Goal: Find specific page/section: Find specific page/section

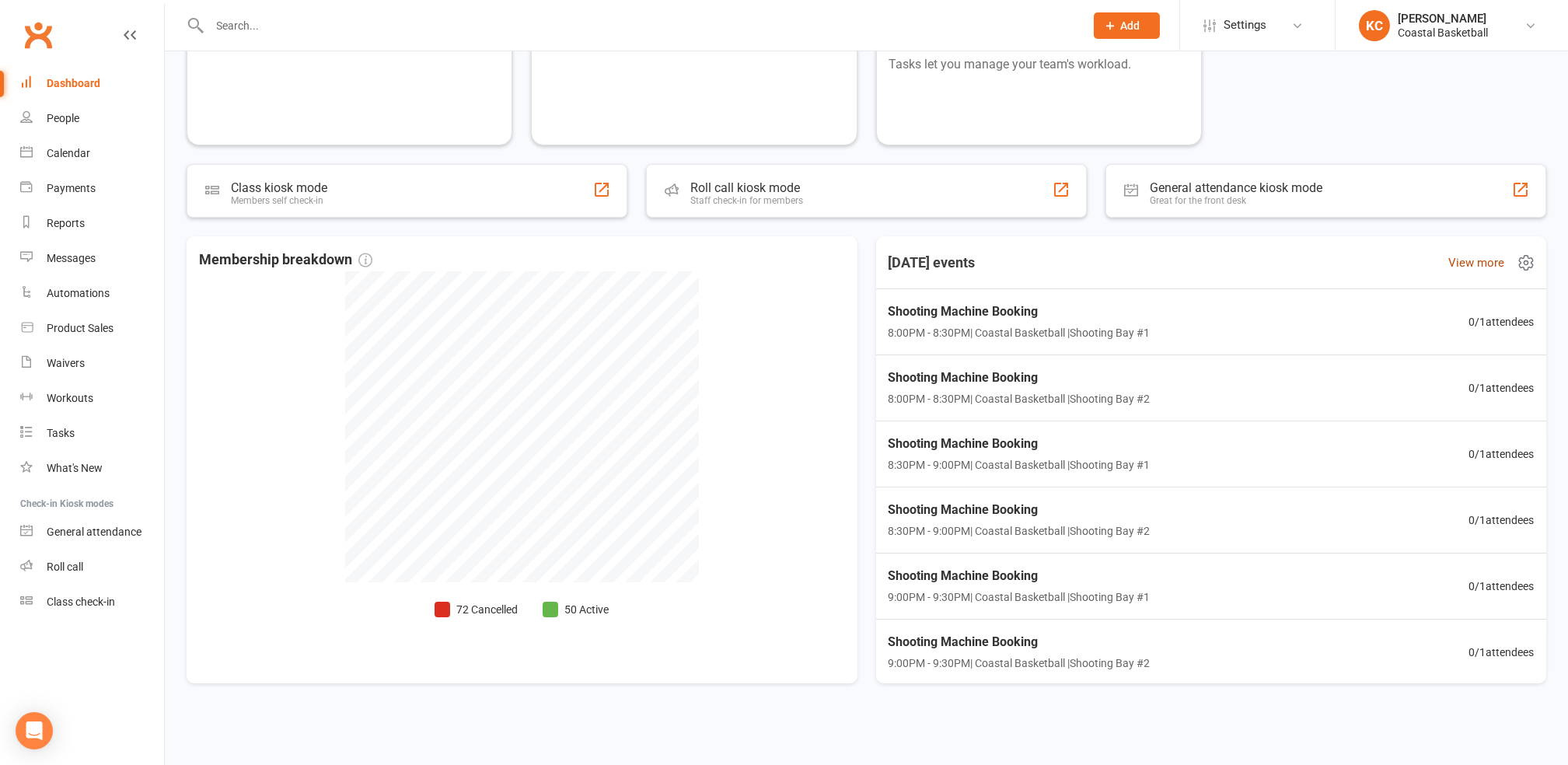
click at [1451, 258] on link "View more" at bounding box center [1476, 262] width 56 height 19
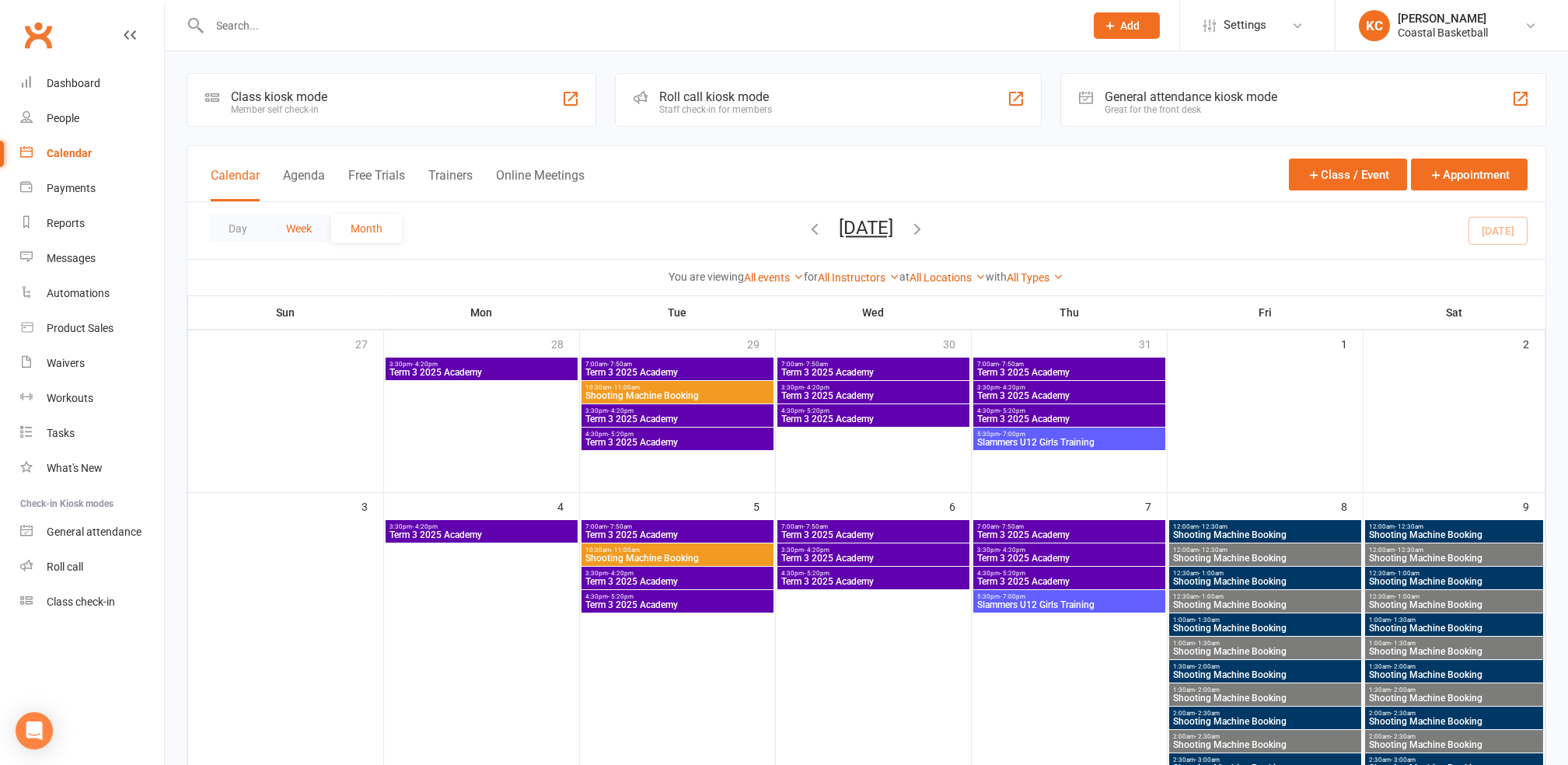
click at [314, 220] on button "Week" at bounding box center [299, 228] width 64 height 28
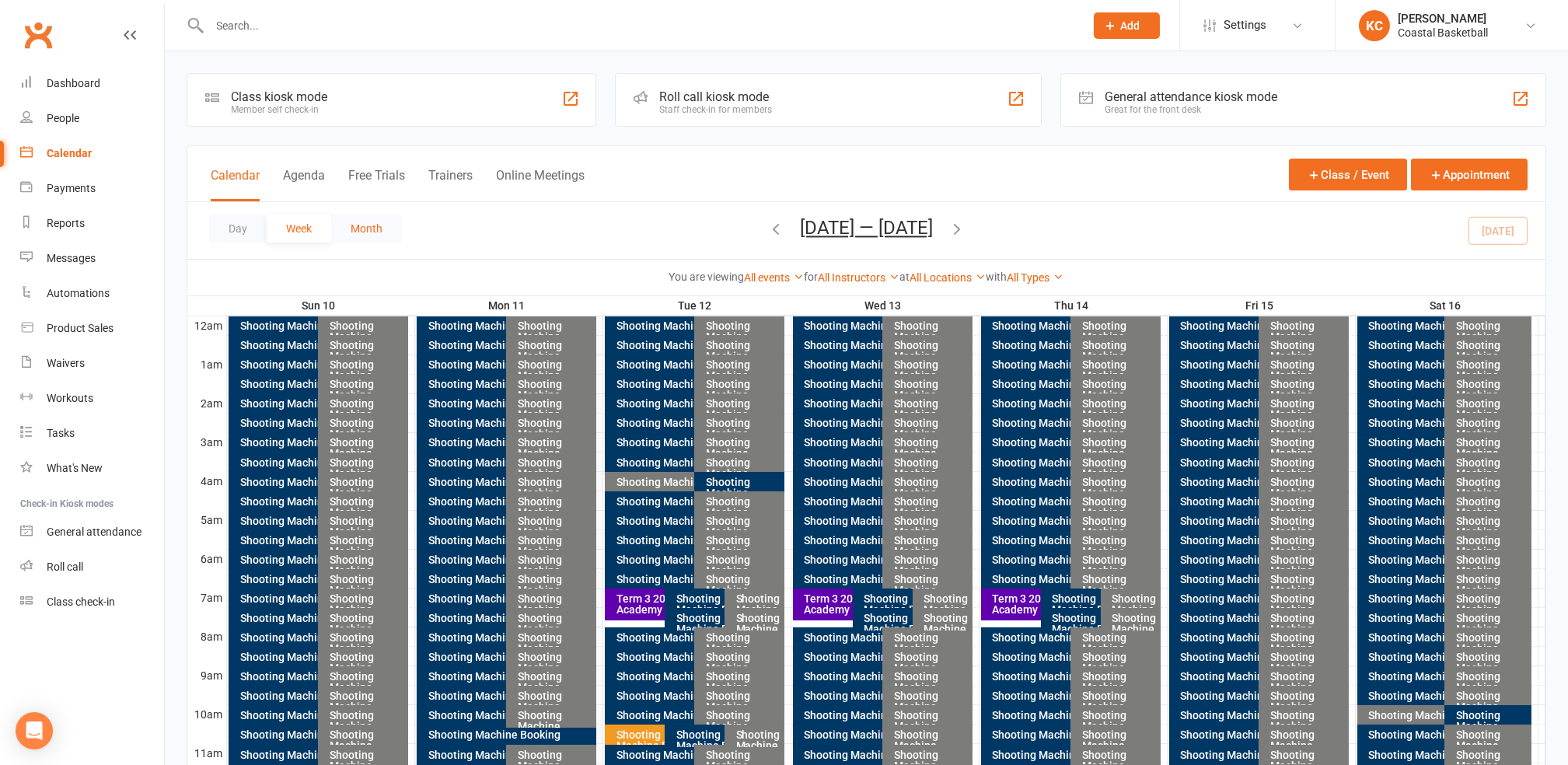
click at [348, 234] on button "Month" at bounding box center [367, 228] width 71 height 28
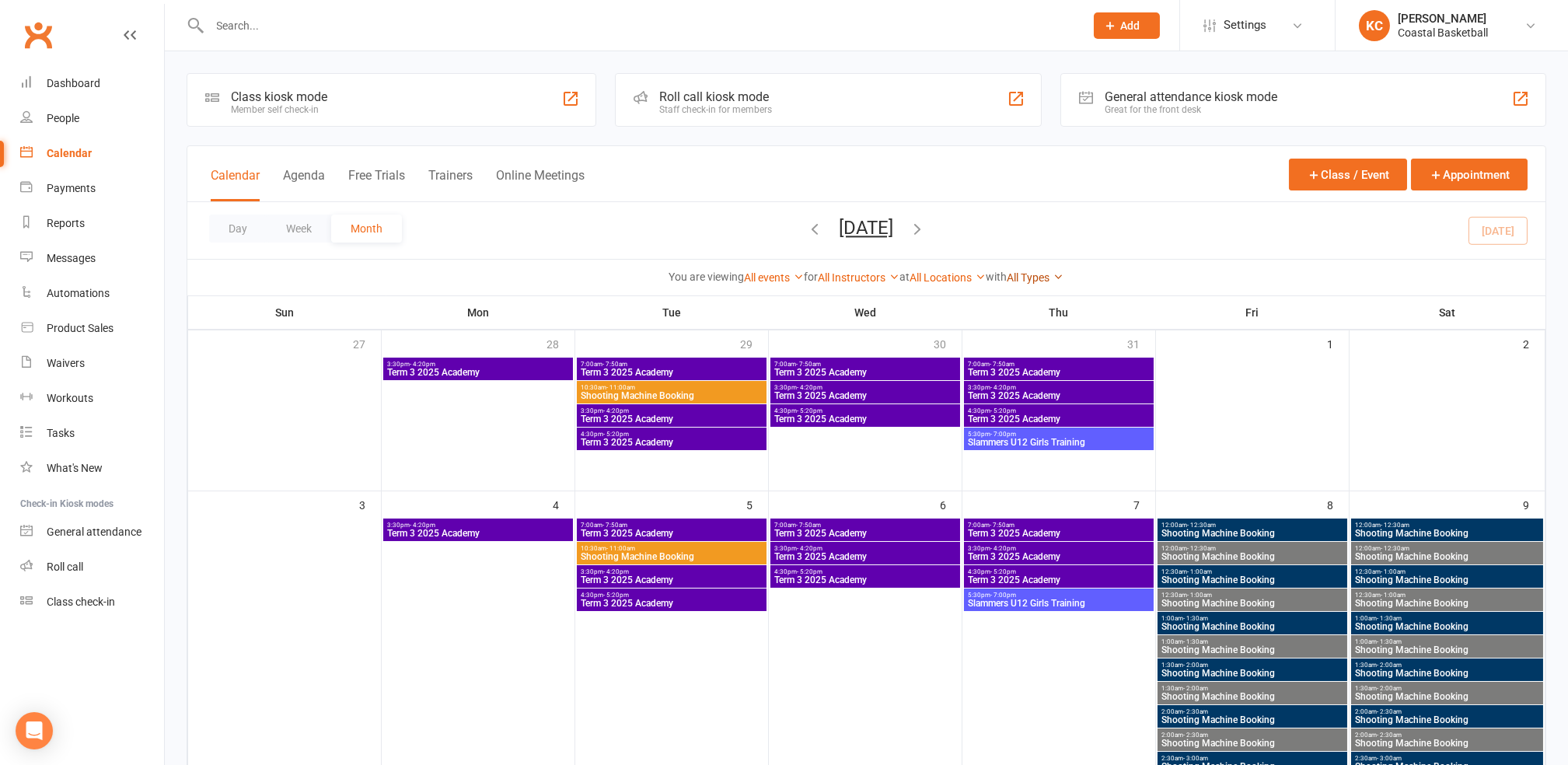
click at [1037, 280] on link "All Types" at bounding box center [1035, 278] width 57 height 13
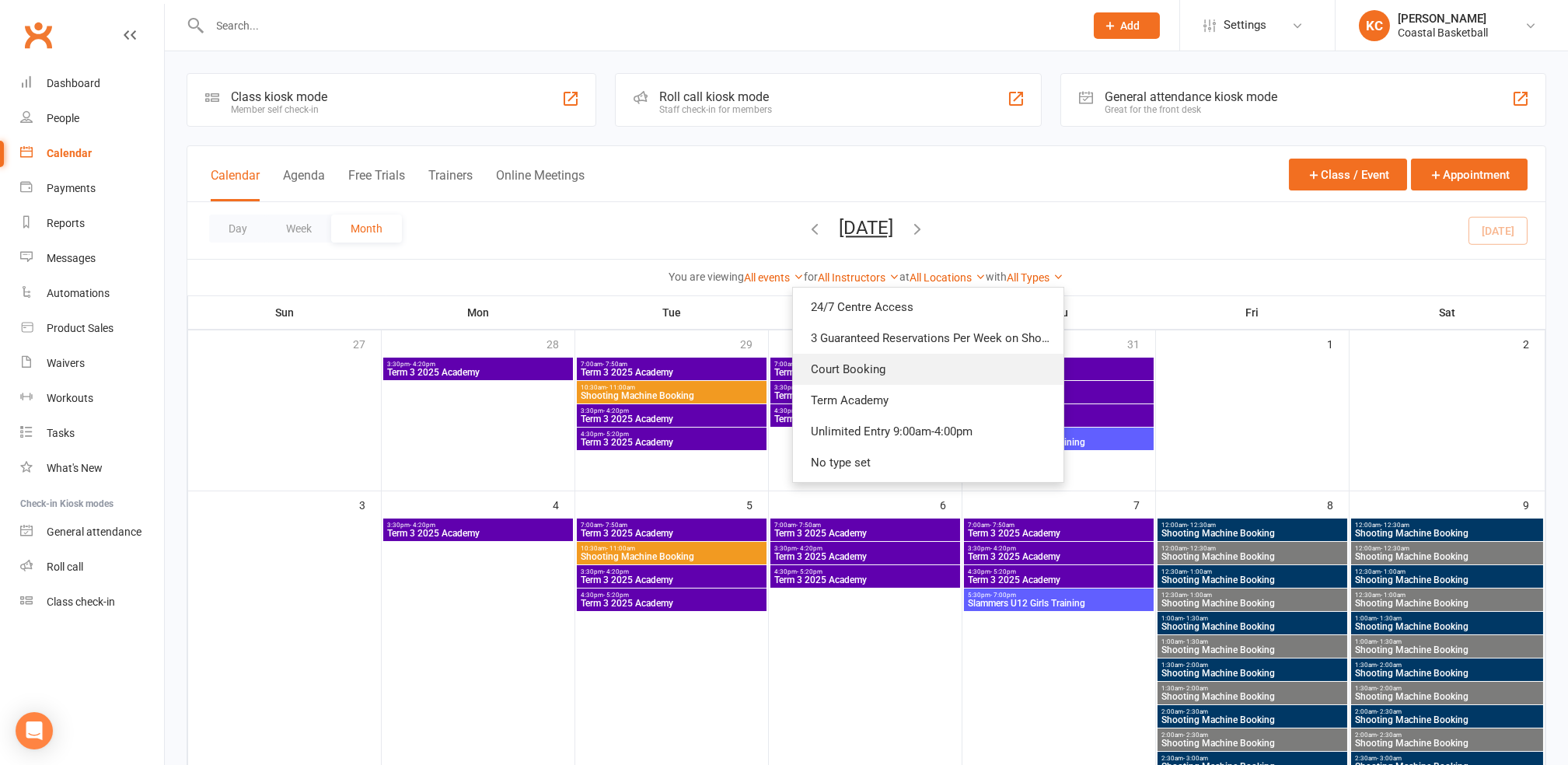
click at [913, 371] on link "Court Booking" at bounding box center [928, 369] width 270 height 31
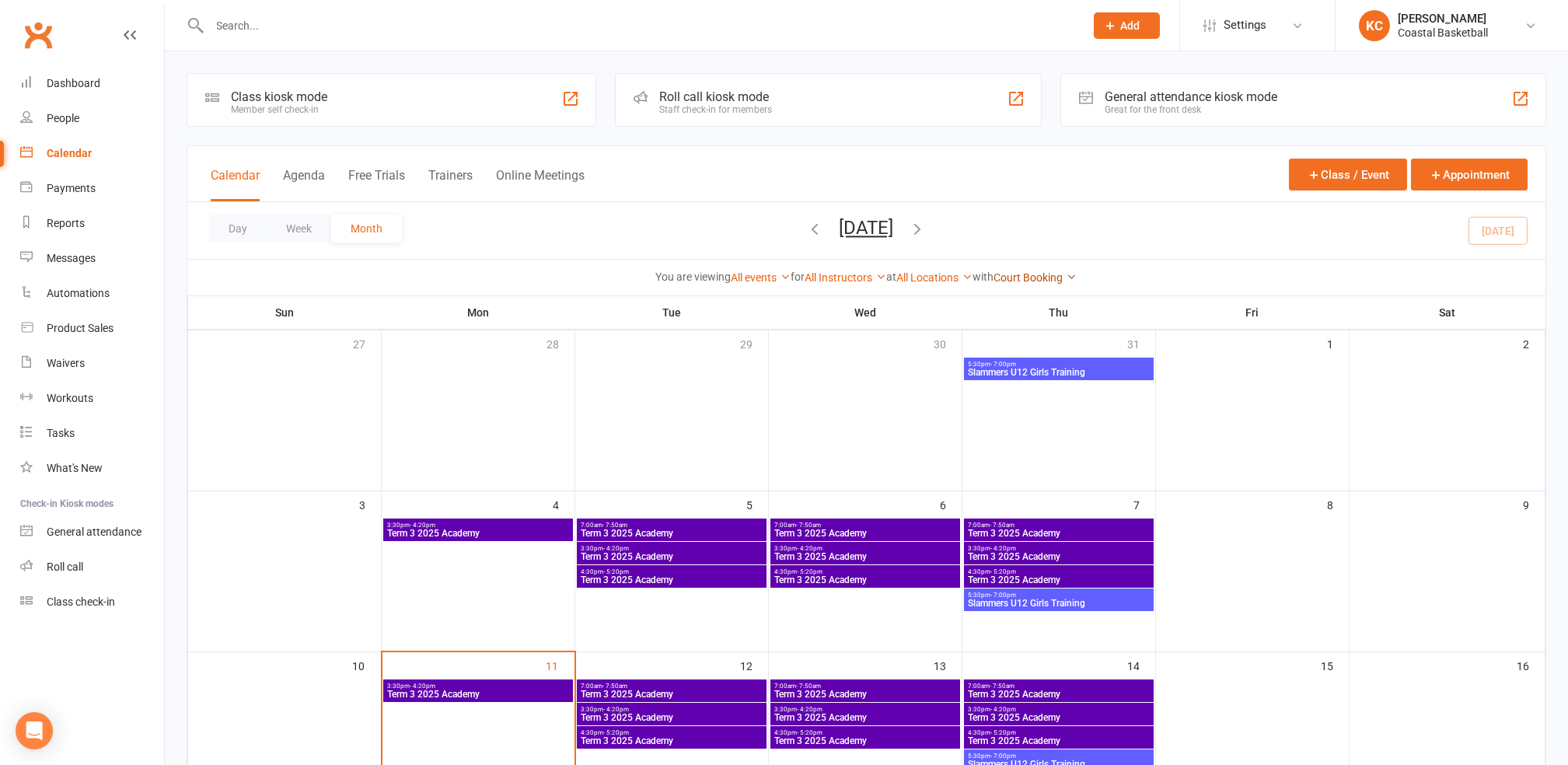
click at [1046, 280] on link "Court Booking" at bounding box center [1035, 278] width 83 height 13
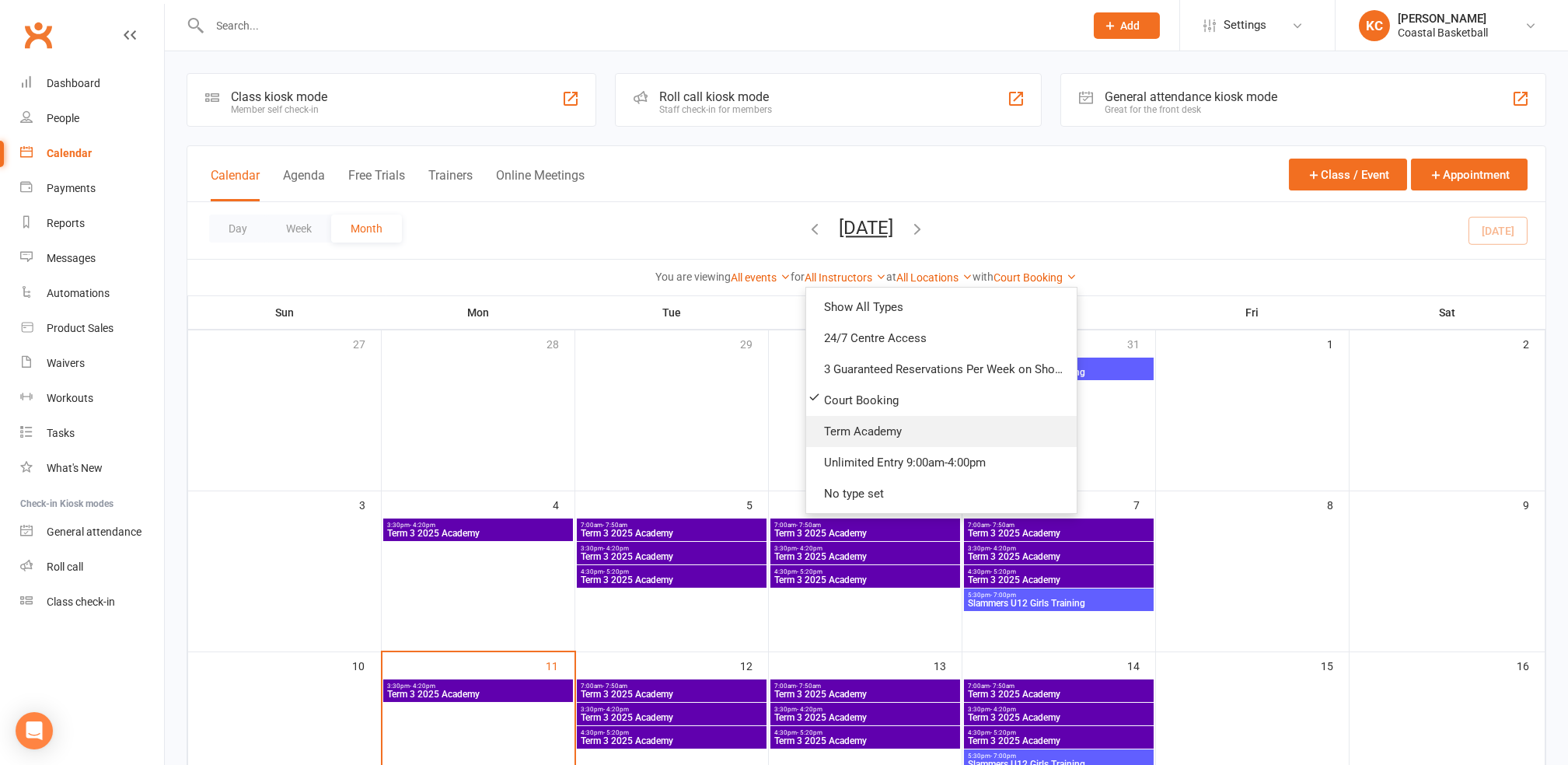
click at [948, 429] on link "Term Academy" at bounding box center [941, 431] width 270 height 31
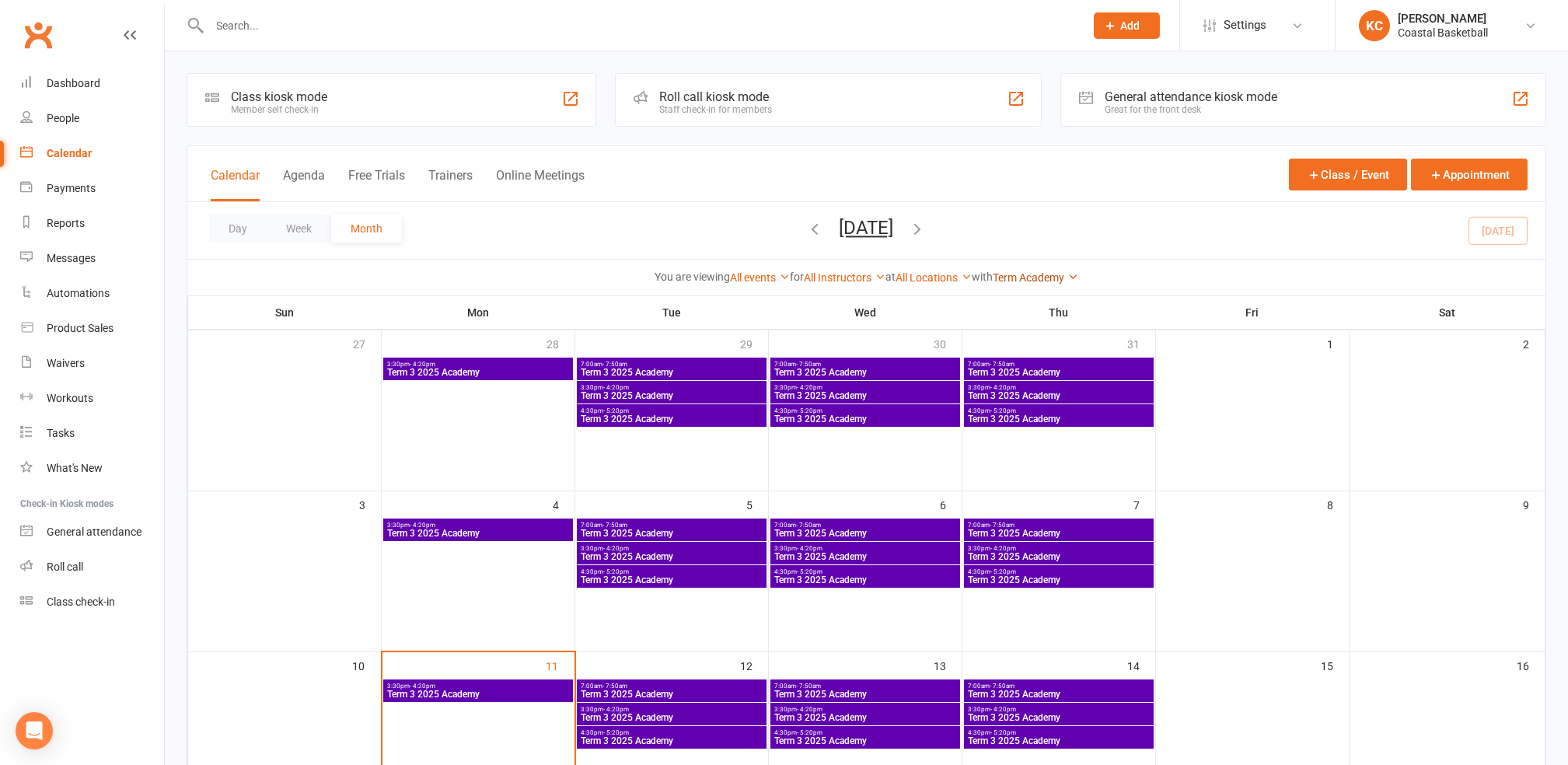
click at [1048, 274] on link "Term Academy" at bounding box center [1035, 278] width 85 height 13
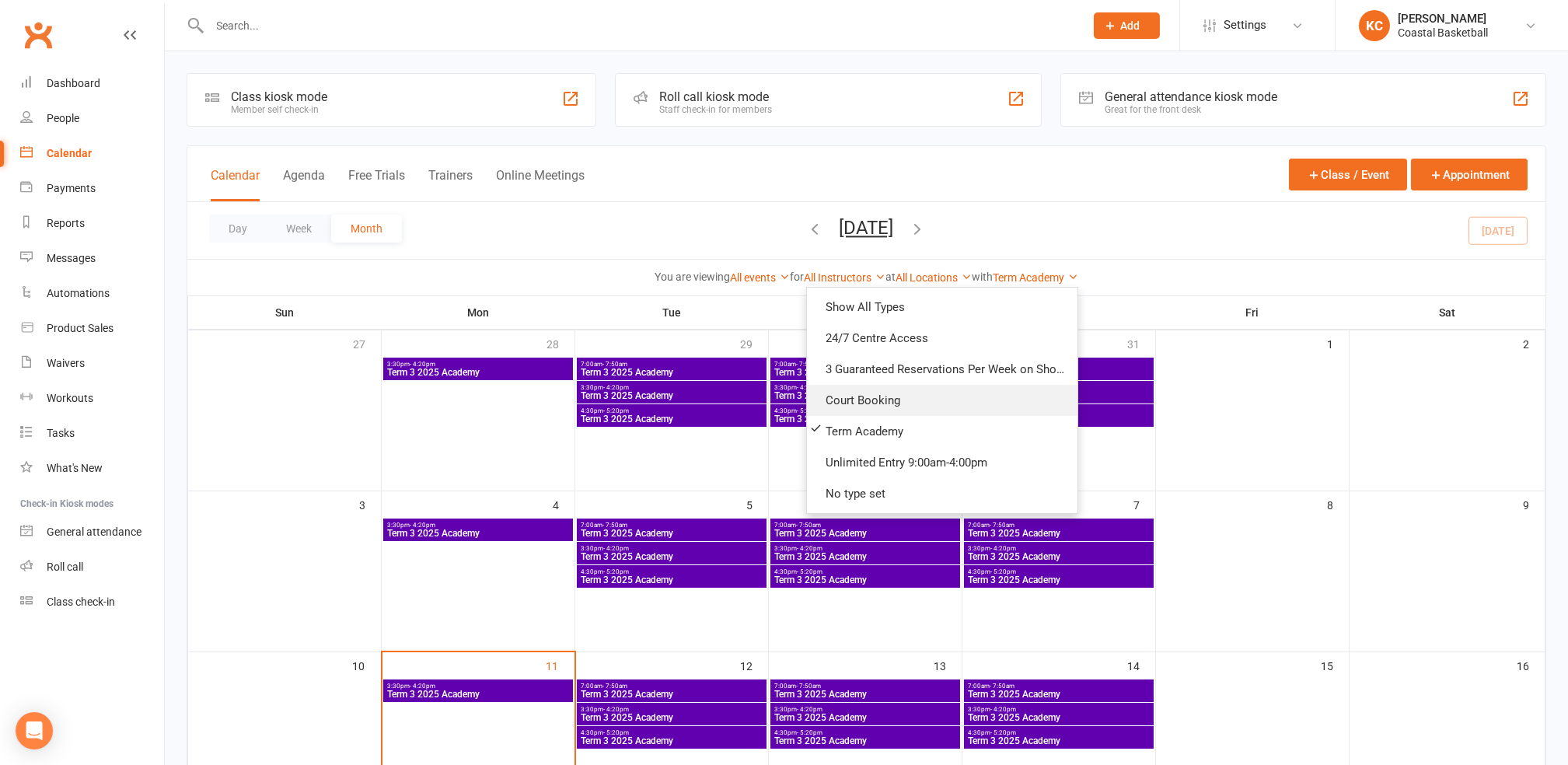
click at [940, 393] on link "Court Booking" at bounding box center [942, 400] width 270 height 31
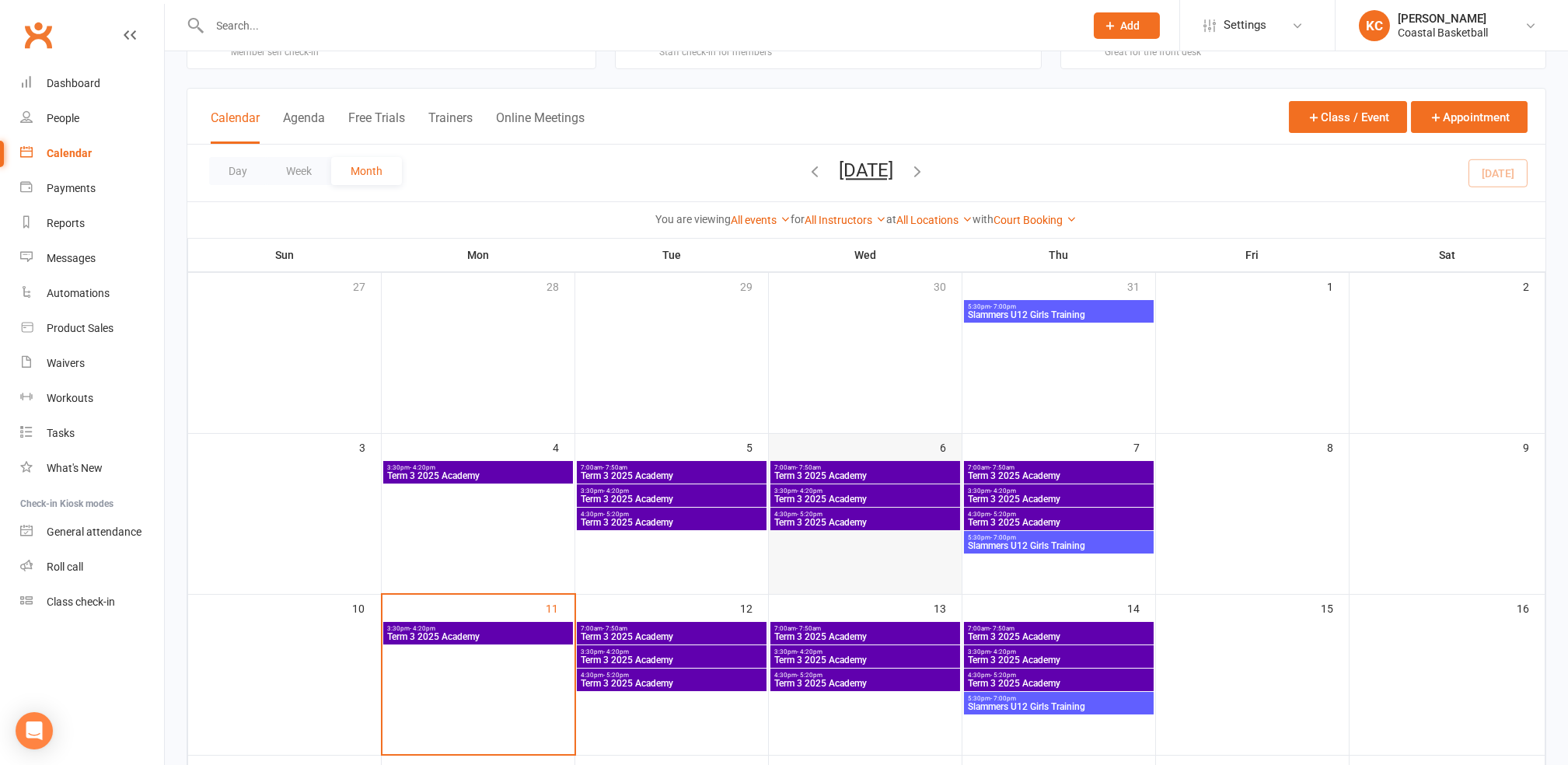
scroll to position [103, 0]
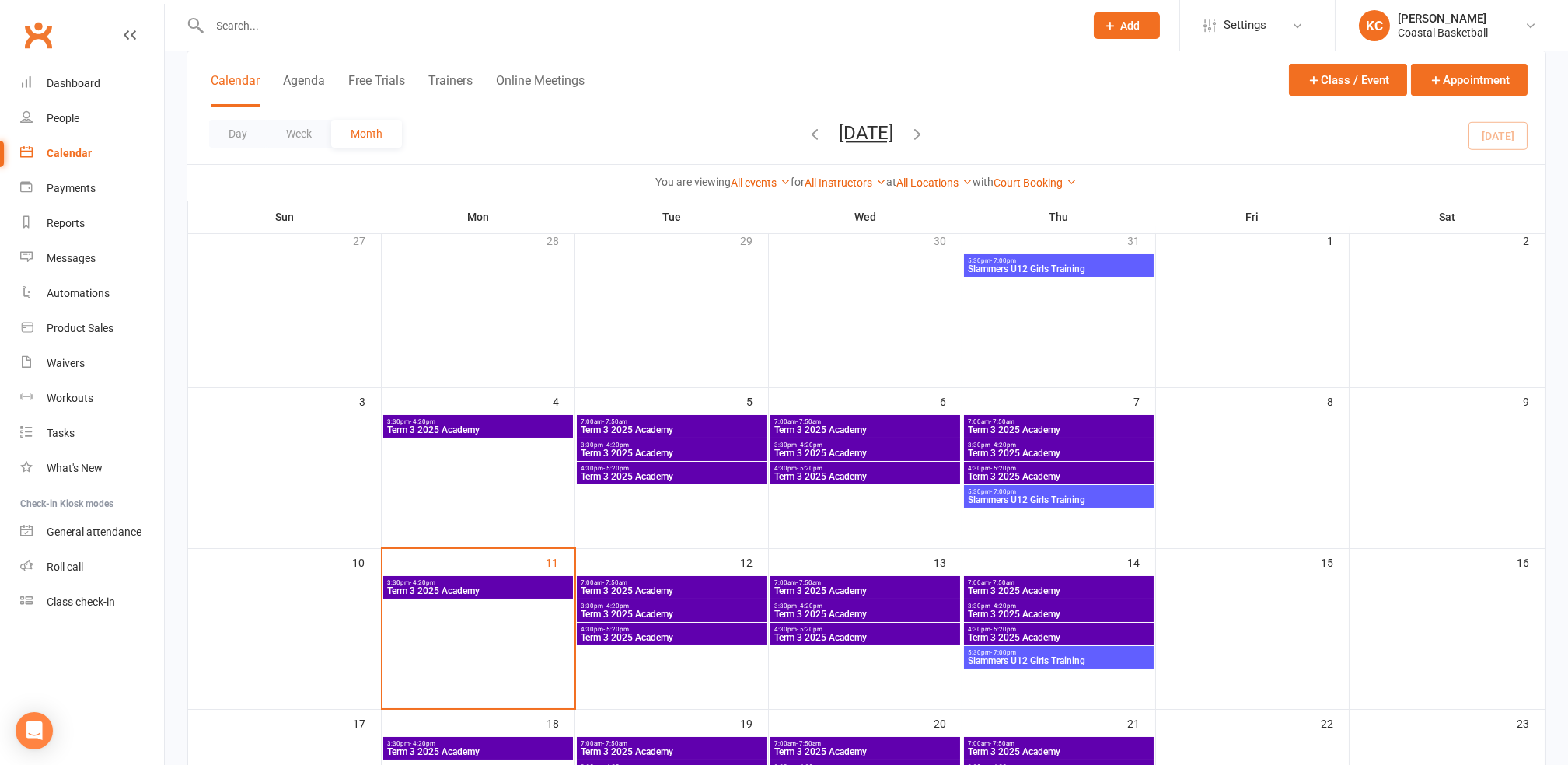
click at [1053, 476] on span "Term 3 2025 Academy" at bounding box center [1058, 476] width 183 height 9
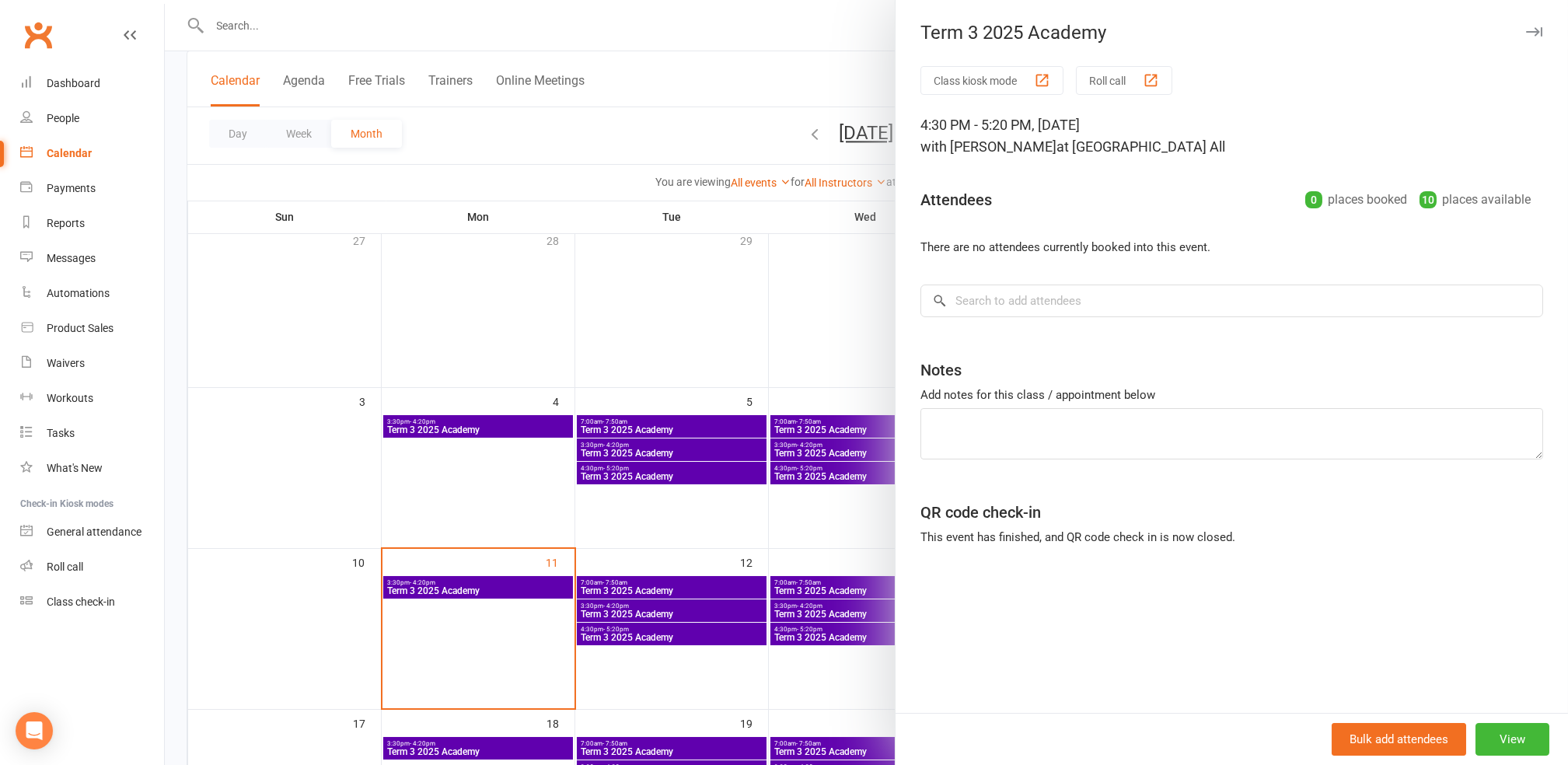
click at [696, 45] on div at bounding box center [867, 382] width 1403 height 765
